Goal: Task Accomplishment & Management: Manage account settings

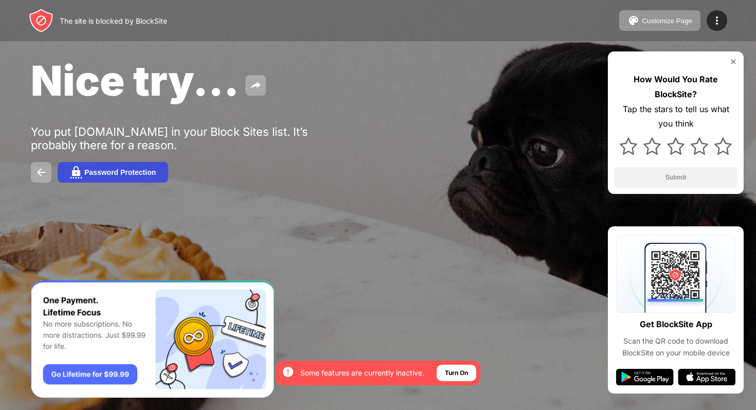
click at [105, 172] on div "Password Protection" at bounding box center [120, 172] width 72 height 8
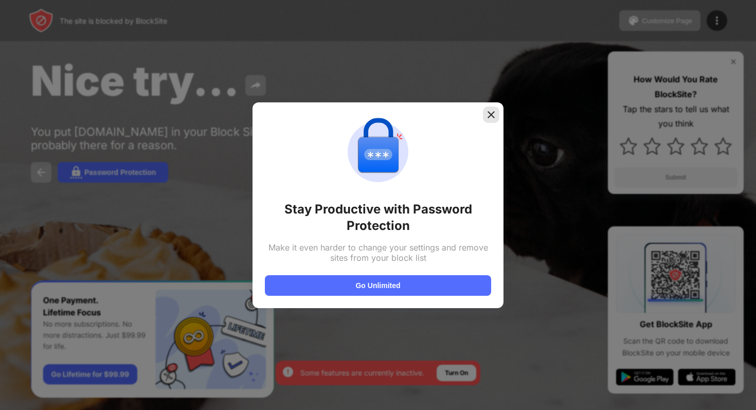
click at [490, 115] on img at bounding box center [491, 115] width 10 height 10
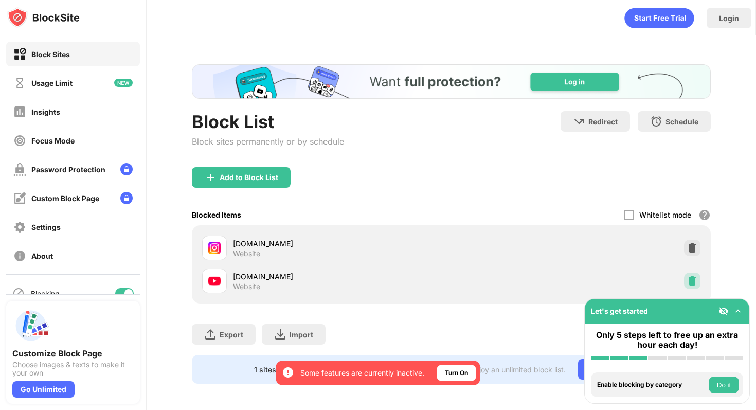
click at [690, 274] on div at bounding box center [692, 281] width 16 height 16
